Goal: Transaction & Acquisition: Purchase product/service

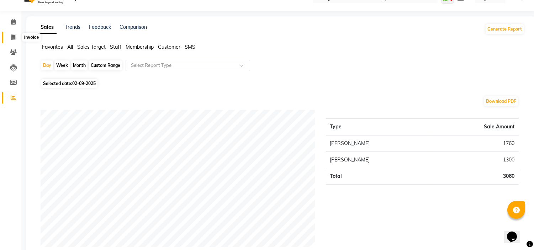
drag, startPoint x: 0, startPoint y: 0, endPoint x: 12, endPoint y: 36, distance: 37.4
click at [12, 36] on icon at bounding box center [13, 36] width 4 height 5
select select "674"
select select "service"
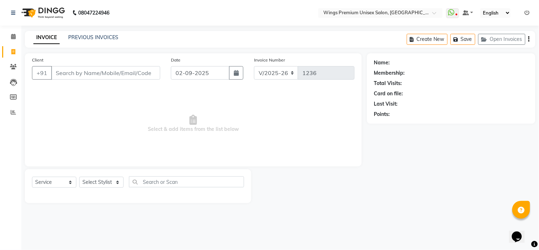
click at [115, 70] on input "Client" at bounding box center [105, 73] width 109 height 14
type input "7667115457"
click at [139, 69] on span "Add Client" at bounding box center [142, 72] width 28 height 7
select select "22"
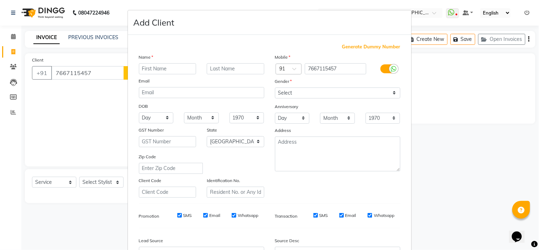
click at [148, 71] on input "text" at bounding box center [168, 68] width 58 height 11
type input "[PERSON_NAME]"
click at [295, 89] on select "Select [DEMOGRAPHIC_DATA] [DEMOGRAPHIC_DATA] Other Prefer Not To Say" at bounding box center [337, 92] width 125 height 11
select select "[DEMOGRAPHIC_DATA]"
click at [275, 87] on select "Select [DEMOGRAPHIC_DATA] [DEMOGRAPHIC_DATA] Other Prefer Not To Say" at bounding box center [337, 92] width 125 height 11
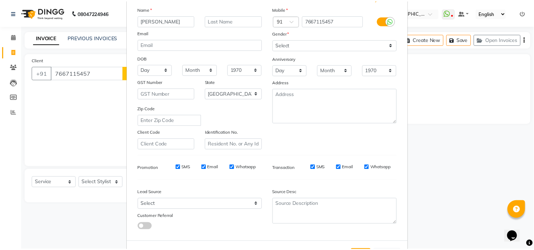
scroll to position [59, 0]
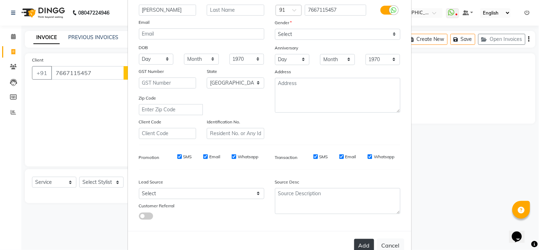
click at [358, 243] on button "Add" at bounding box center [364, 245] width 20 height 13
type input "76******57"
select select
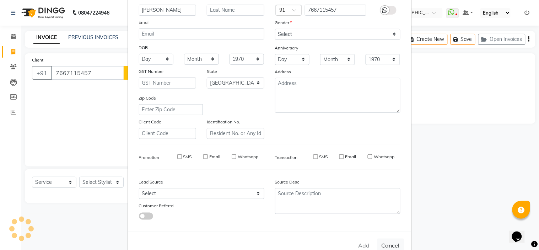
select select "null"
select select
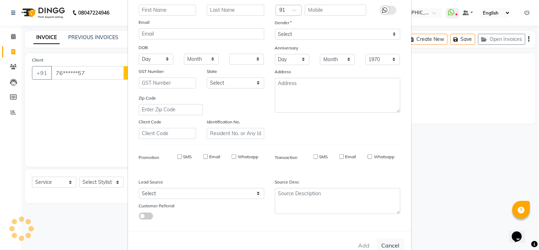
checkbox input "false"
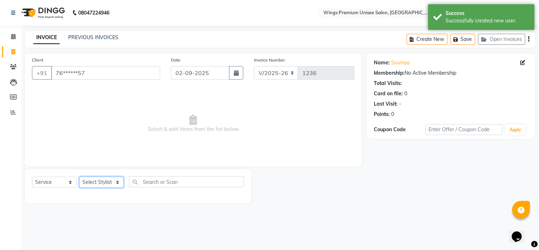
click at [101, 180] on select "Select Stylist [PERSON_NAME] [PERSON_NAME] Front Desk [PERSON_NAME] Shruti Pand…" at bounding box center [101, 182] width 44 height 11
select select "82124"
click at [79, 177] on select "Select Stylist [PERSON_NAME] [PERSON_NAME] Front Desk [PERSON_NAME] Shruti Pand…" at bounding box center [101, 182] width 44 height 11
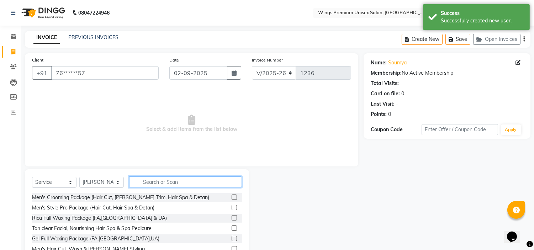
click at [148, 180] on input "text" at bounding box center [185, 181] width 113 height 11
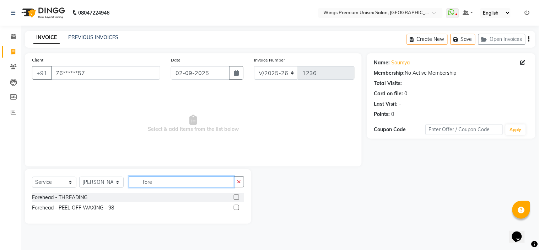
type input "fore"
click at [99, 195] on div "Forehead - THREADING" at bounding box center [138, 197] width 212 height 9
click at [88, 193] on div "Forehead - THREADING" at bounding box center [138, 197] width 212 height 9
click at [75, 198] on div "Forehead - THREADING" at bounding box center [59, 197] width 55 height 7
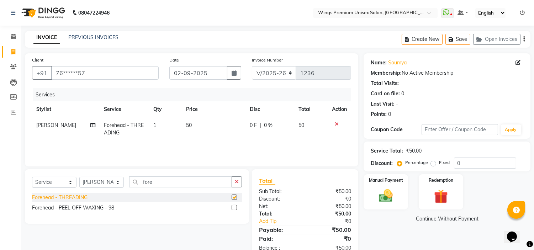
checkbox input "false"
click at [238, 185] on button "button" at bounding box center [236, 181] width 10 height 11
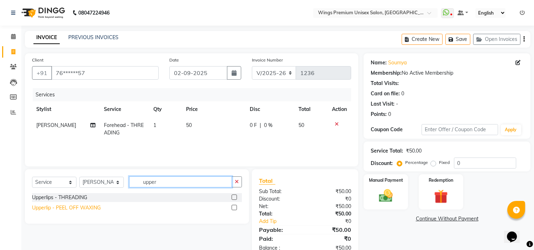
type input "upper"
click at [97, 208] on div "Upperlip - PEEL OFF WAXING" at bounding box center [66, 207] width 69 height 7
checkbox input "false"
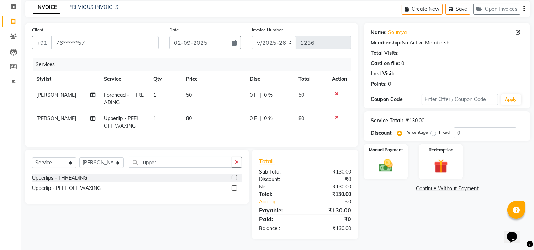
scroll to position [36, 0]
click at [399, 166] on div "Manual Payment" at bounding box center [386, 161] width 46 height 36
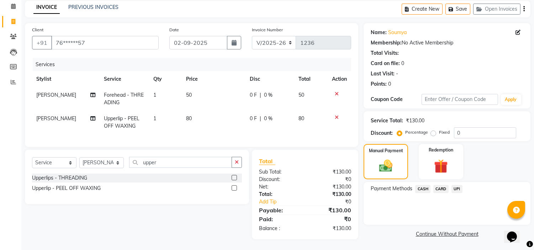
click at [459, 185] on span "UPI" at bounding box center [456, 189] width 11 height 8
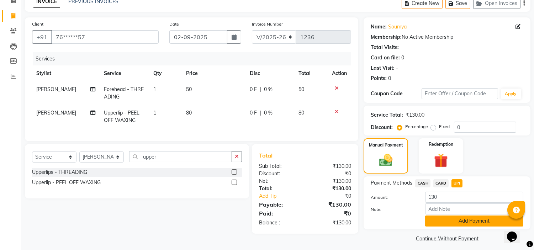
click at [471, 220] on button "Add Payment" at bounding box center [474, 220] width 98 height 11
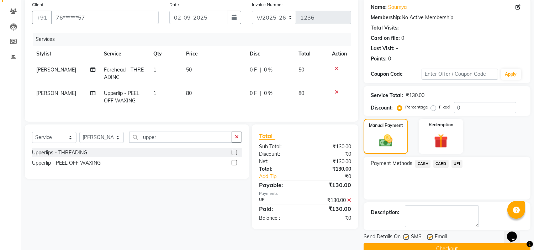
scroll to position [70, 0]
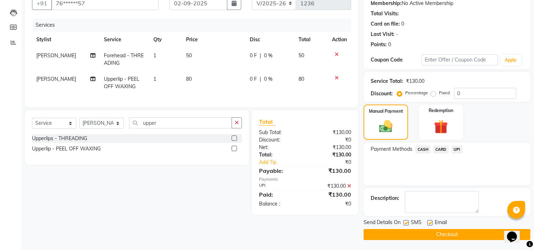
click at [466, 235] on button "Checkout" at bounding box center [446, 234] width 167 height 11
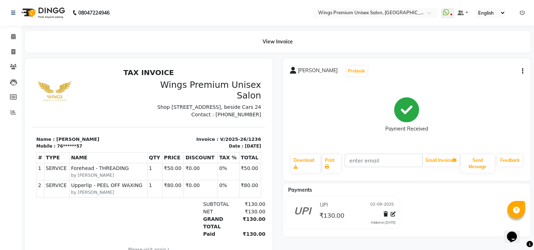
click at [466, 235] on div "Payments UPI [DATE] ₹130.00 Added on [DATE]" at bounding box center [406, 209] width 247 height 53
click at [218, 193] on td "0%" at bounding box center [229, 188] width 22 height 17
click at [13, 36] on icon at bounding box center [13, 36] width 5 height 5
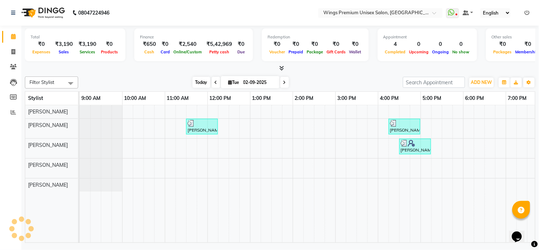
click at [201, 81] on span "Today" at bounding box center [202, 82] width 18 height 11
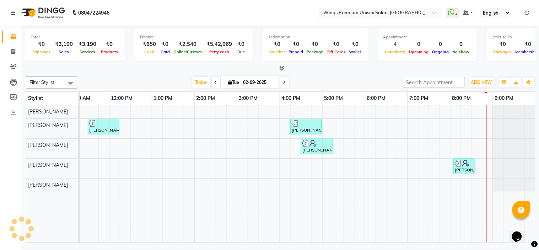
click at [144, 83] on div "[DATE] [DATE]" at bounding box center [241, 82] width 318 height 11
click at [318, 82] on div "[DATE] [DATE]" at bounding box center [241, 82] width 318 height 11
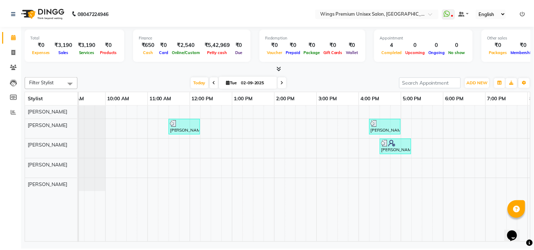
scroll to position [0, 16]
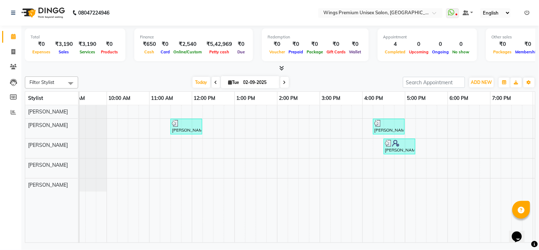
click at [179, 87] on div "[DATE] [DATE]" at bounding box center [241, 82] width 318 height 11
click at [140, 69] on div at bounding box center [280, 68] width 511 height 7
click at [9, 108] on link "Reports" at bounding box center [10, 113] width 17 height 12
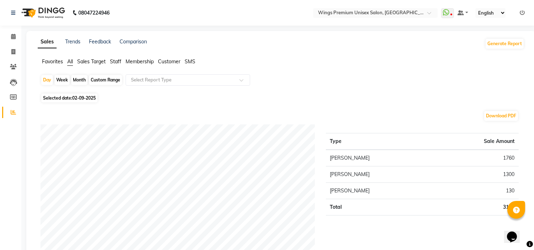
click at [77, 79] on div "Month" at bounding box center [79, 80] width 16 height 10
select select "9"
select select "2025"
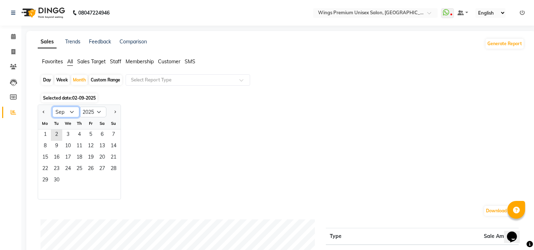
click at [68, 111] on select "Jan Feb Mar Apr May Jun [DATE] Aug Sep Oct Nov Dec" at bounding box center [65, 112] width 27 height 11
select select "8"
click at [52, 107] on select "Jan Feb Mar Apr May Jun [DATE] Aug Sep Oct Nov Dec" at bounding box center [65, 112] width 27 height 11
click at [90, 135] on span "1" at bounding box center [90, 134] width 11 height 11
